Goal: Task Accomplishment & Management: Complete application form

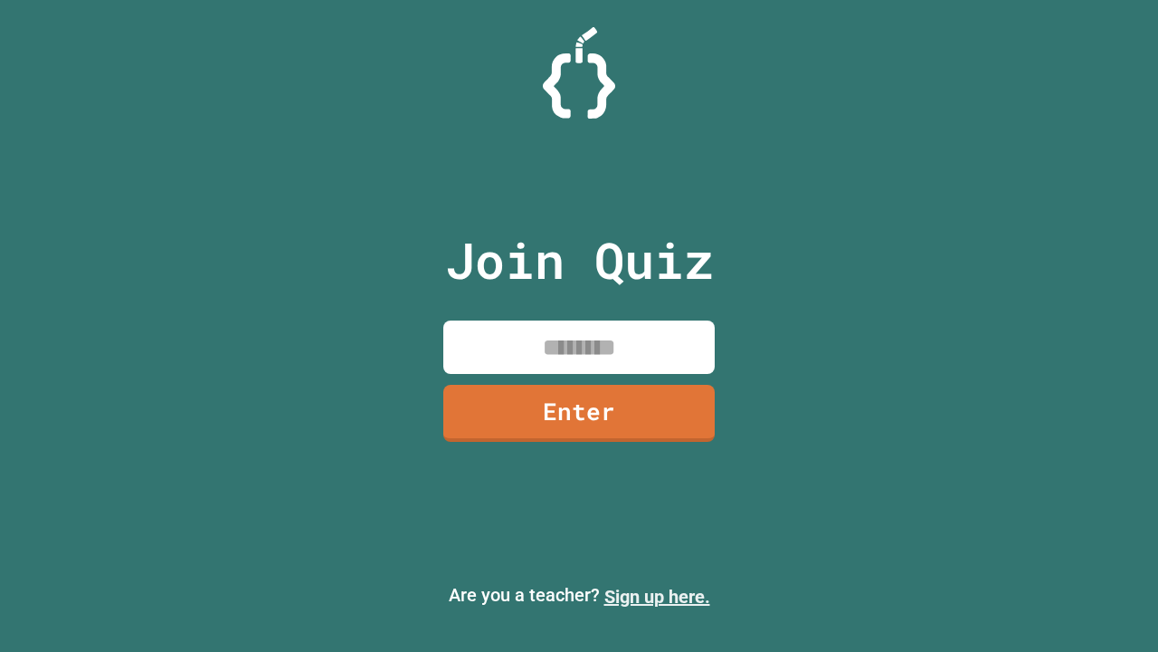
click at [657, 596] on link "Sign up here." at bounding box center [658, 597] width 106 height 22
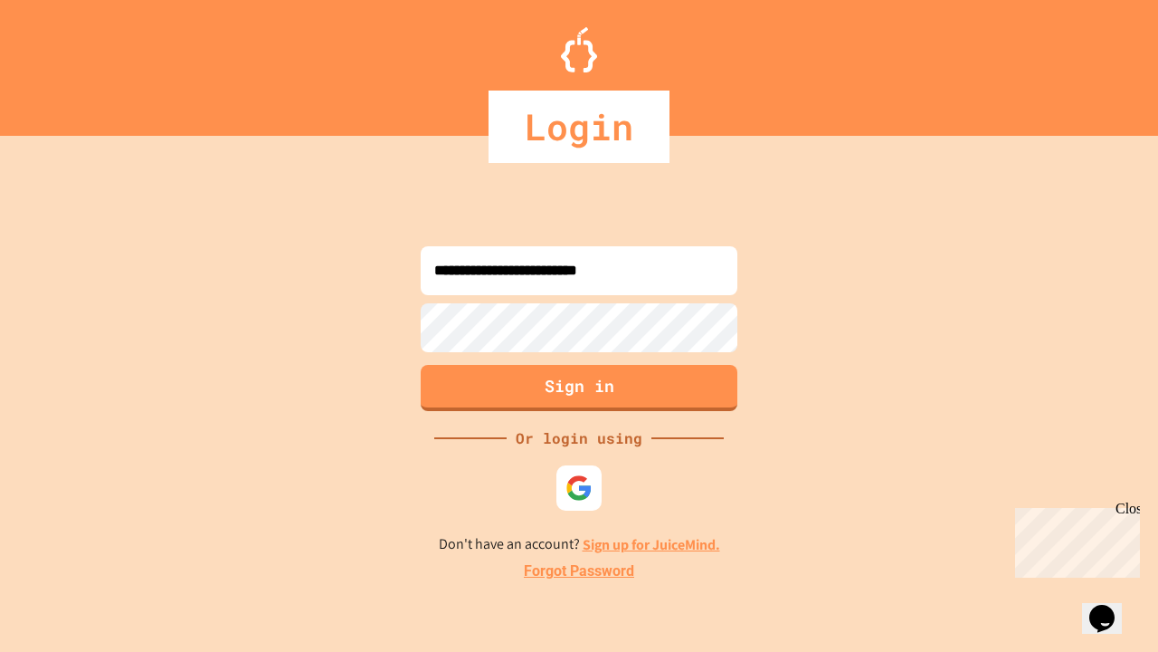
type input "**********"
